Goal: Transaction & Acquisition: Download file/media

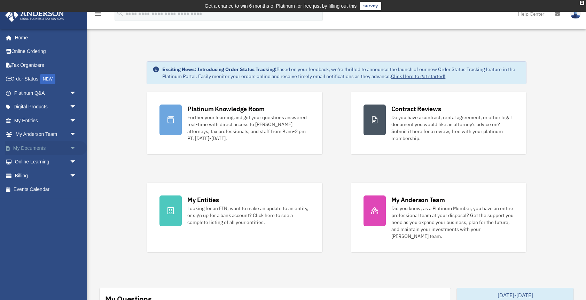
click at [53, 150] on link "My Documents arrow_drop_down" at bounding box center [46, 148] width 82 height 14
click at [72, 146] on span "arrow_drop_down" at bounding box center [77, 148] width 14 height 14
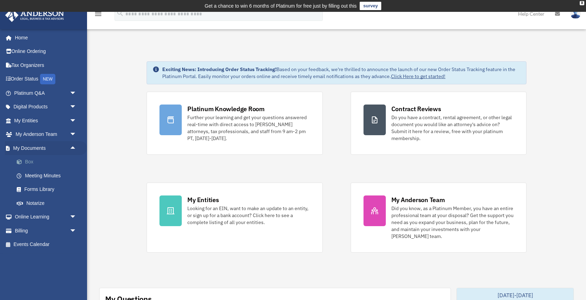
click at [24, 159] on link "Box" at bounding box center [48, 162] width 77 height 14
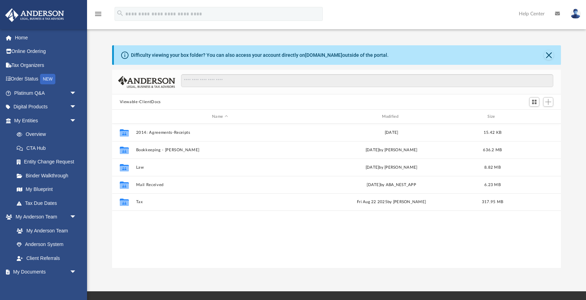
scroll to position [158, 449]
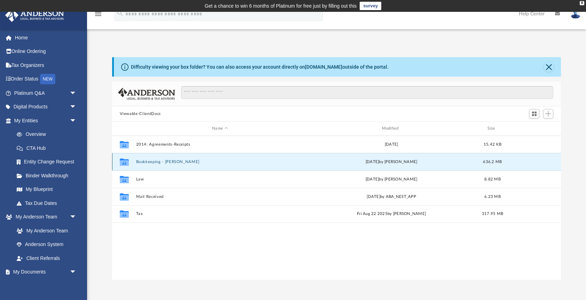
click at [177, 162] on button "Bookkeeping - Idoine, Justin" at bounding box center [220, 162] width 168 height 5
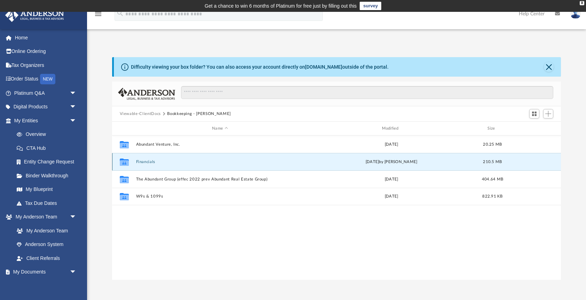
click at [154, 162] on button "Financials" at bounding box center [220, 162] width 168 height 5
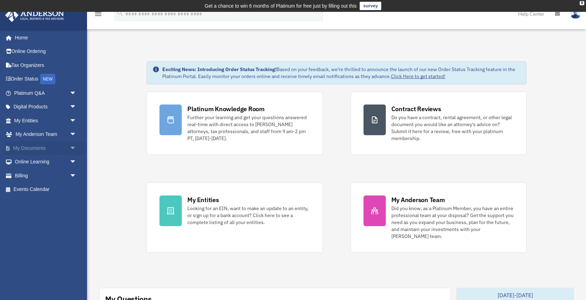
click at [72, 148] on span "arrow_drop_down" at bounding box center [77, 148] width 14 height 14
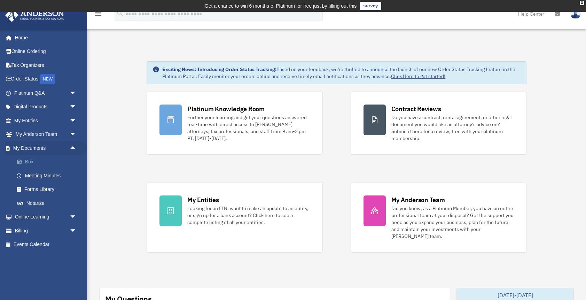
click at [28, 162] on link "Box" at bounding box center [48, 162] width 77 height 14
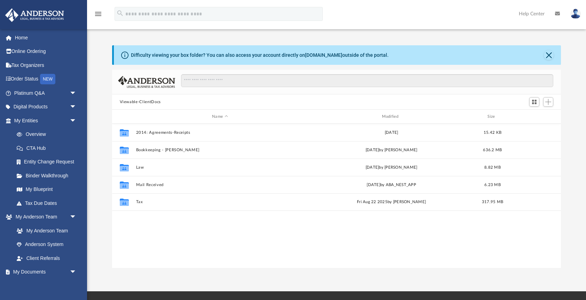
scroll to position [158, 449]
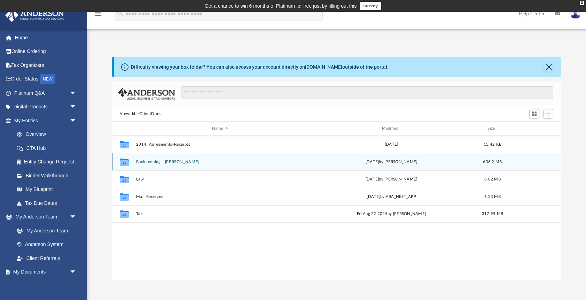
click at [156, 162] on button "Bookkeeping - Idoine, Justin" at bounding box center [220, 162] width 168 height 5
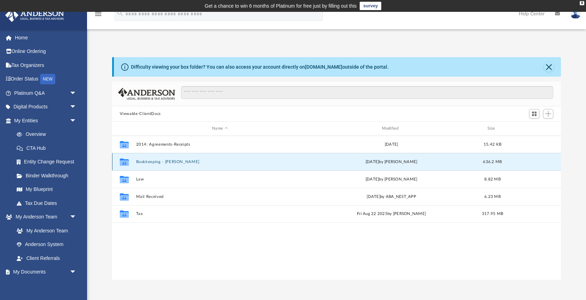
click at [156, 162] on button "Bookkeeping - Idoine, Justin" at bounding box center [220, 162] width 168 height 5
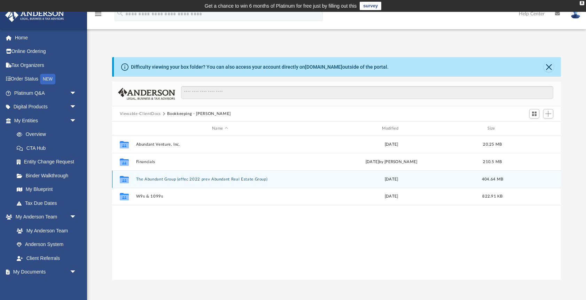
click at [191, 179] on button "The Abundant Group (effec 2022 prev Abundant Real Estate Group)" at bounding box center [220, 179] width 168 height 5
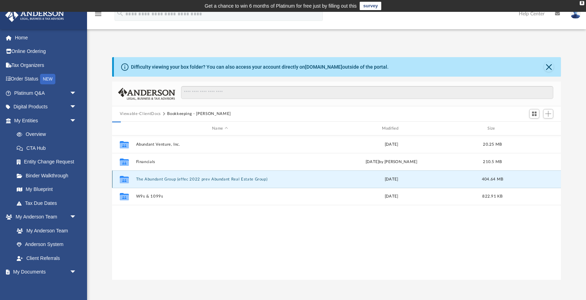
click at [191, 179] on button "The Abundant Group (effec 2022 prev Abundant Real Estate Group)" at bounding box center [220, 179] width 168 height 5
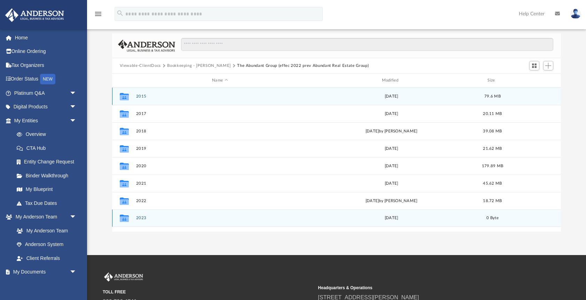
scroll to position [50, 0]
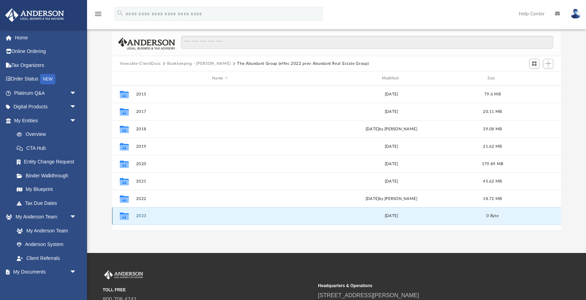
click at [141, 216] on button "2023" at bounding box center [220, 216] width 168 height 5
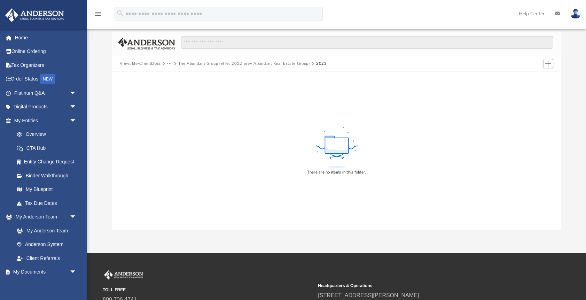
click at [229, 62] on button "The Abundant Group (effec 2022 prev Abundant Real Estate Group)" at bounding box center [244, 64] width 132 height 6
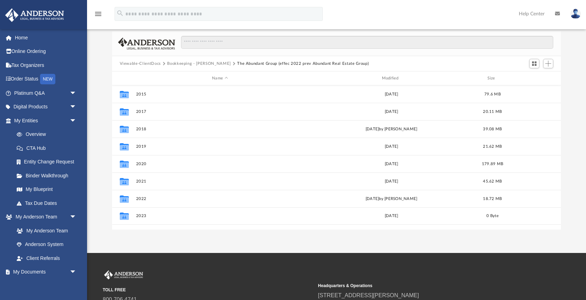
scroll to position [158, 449]
click at [171, 64] on button "Bookkeeping - Idoine, Justin" at bounding box center [199, 64] width 64 height 6
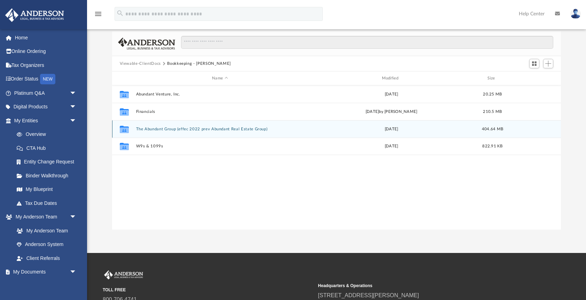
click at [165, 127] on button "The Abundant Group (effec 2022 prev Abundant Real Estate Group)" at bounding box center [220, 129] width 168 height 5
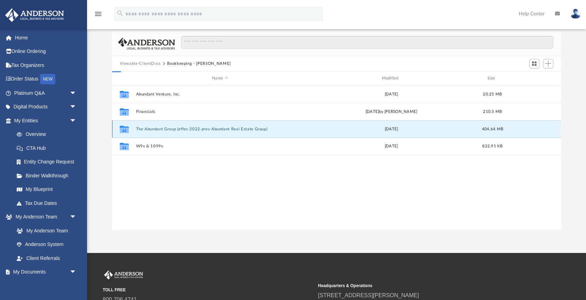
click at [165, 127] on button "The Abundant Group (effec 2022 prev Abundant Real Estate Group)" at bounding box center [220, 129] width 168 height 5
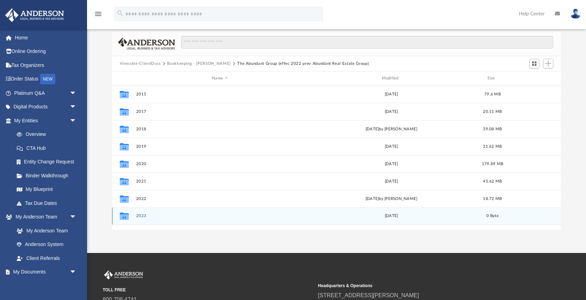
click at [138, 215] on button "2023" at bounding box center [220, 216] width 168 height 5
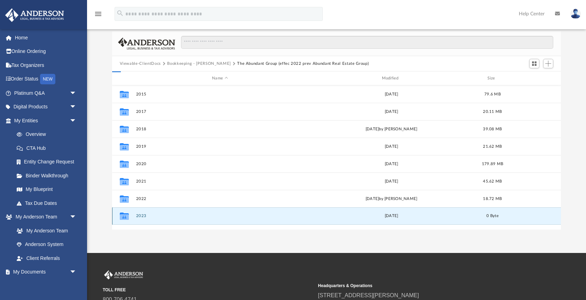
click at [138, 215] on button "2023" at bounding box center [220, 216] width 168 height 5
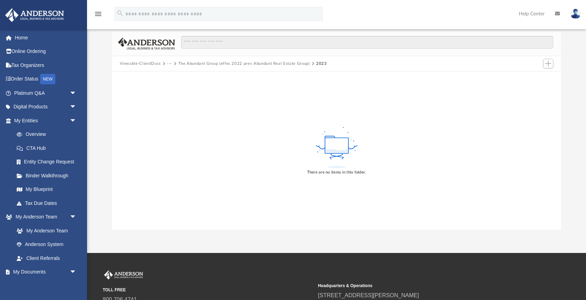
click at [210, 62] on button "The Abundant Group (effec 2022 prev Abundant Real Estate Group)" at bounding box center [244, 64] width 132 height 6
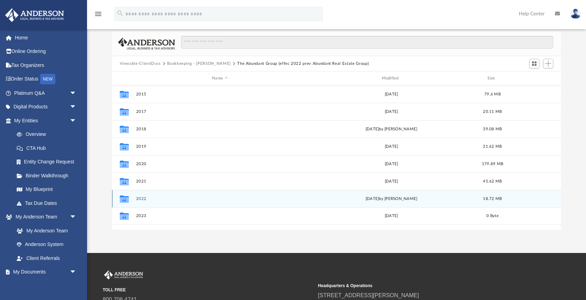
click at [141, 200] on button "2022" at bounding box center [220, 198] width 168 height 5
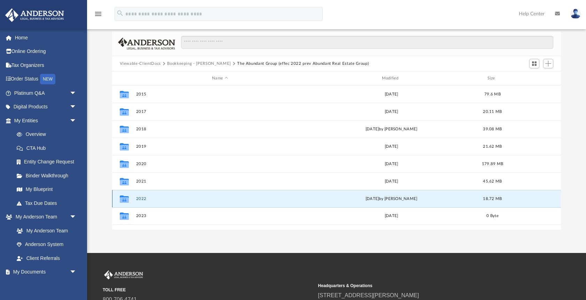
click at [141, 200] on button "2022" at bounding box center [220, 198] width 168 height 5
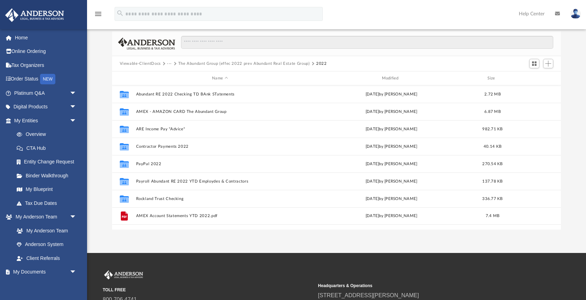
click at [148, 63] on button "Viewable-ClientDocs" at bounding box center [140, 64] width 41 height 6
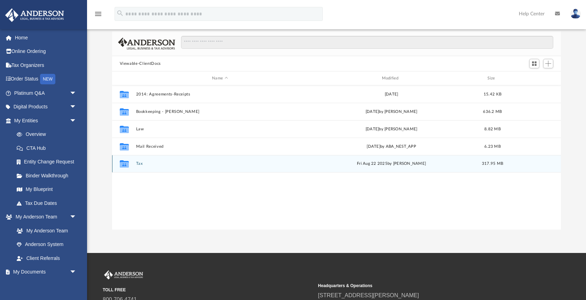
click at [152, 164] on button "Tax" at bounding box center [220, 163] width 168 height 5
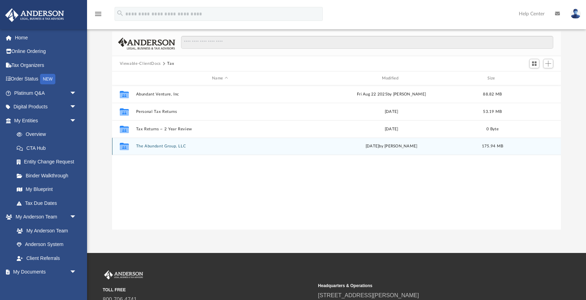
click at [161, 146] on button "The Abundant Group, LLC" at bounding box center [220, 146] width 168 height 5
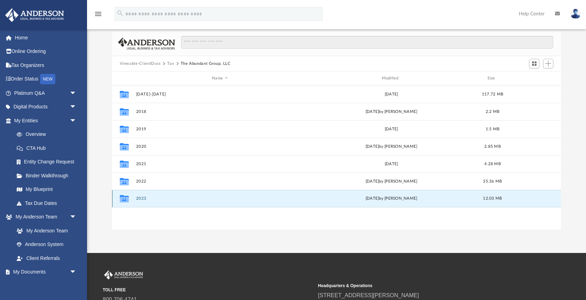
click at [138, 199] on button "2023" at bounding box center [220, 198] width 168 height 5
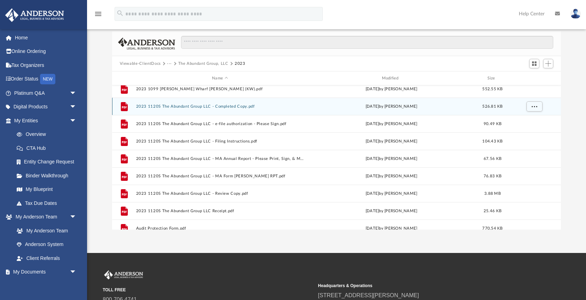
scroll to position [22, 0]
click at [197, 109] on div "File 2023 1120S The Abundant Group LLC - Completed Copy.pdf Tue Aug 27 2024 by …" at bounding box center [336, 107] width 449 height 17
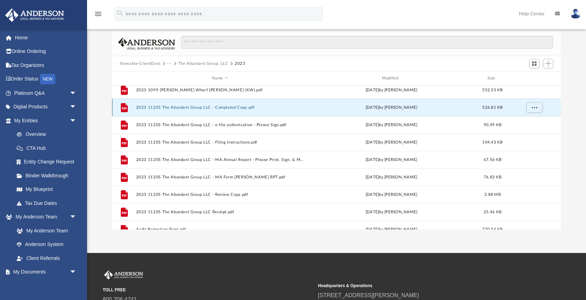
click at [197, 107] on button "2023 1120S The Abundant Group LLC - Completed Copy.pdf" at bounding box center [220, 107] width 168 height 5
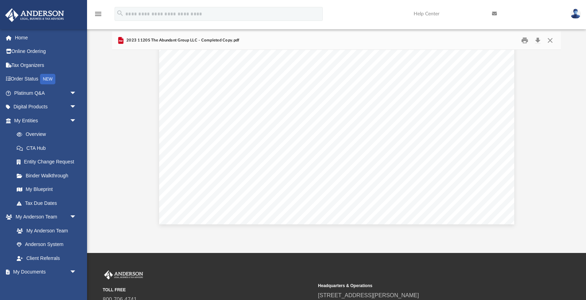
scroll to position [2921, 0]
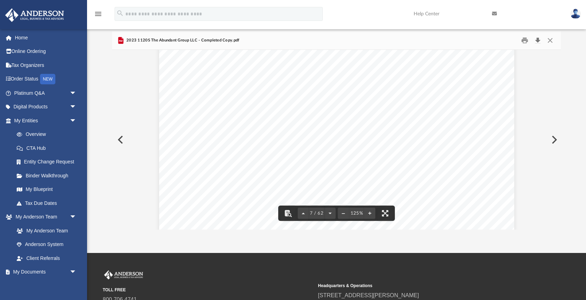
click at [537, 42] on button "Download" at bounding box center [538, 40] width 13 height 11
